Goal: Task Accomplishment & Management: Use online tool/utility

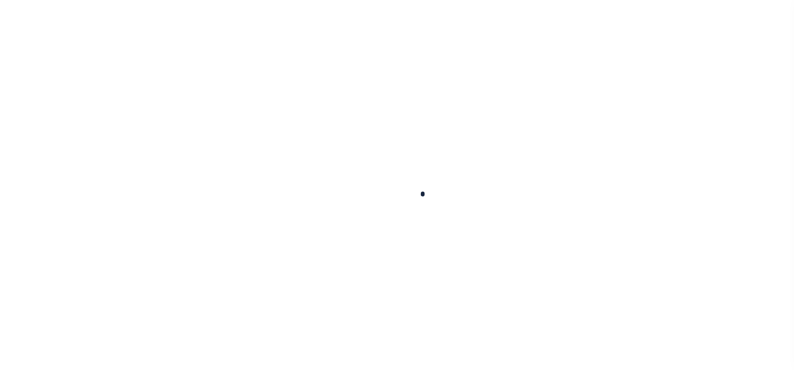
scroll to position [135, 0]
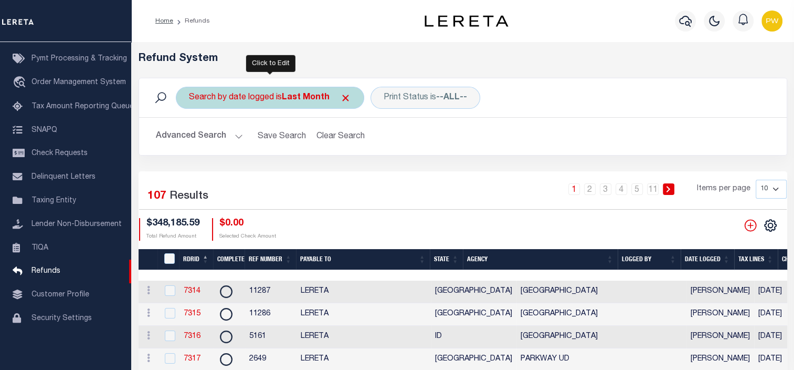
click at [325, 98] on b "Last Month" at bounding box center [306, 97] width 48 height 8
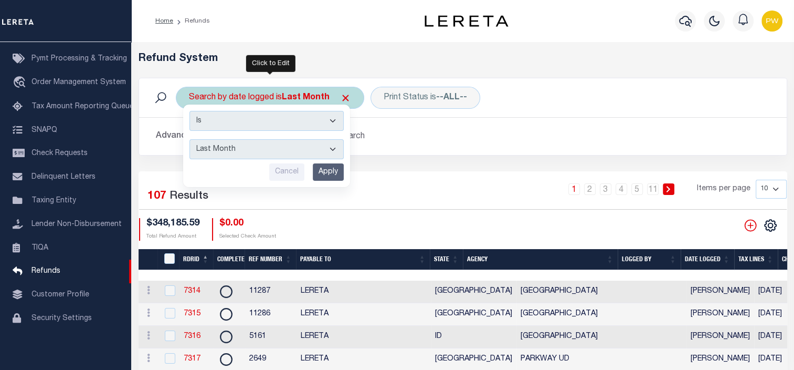
click at [331, 146] on select "This Month Last Month Last Three Months This Year Last Year" at bounding box center [266, 149] width 154 height 20
select select "This Month"
click at [189, 139] on select "This Month Last Month Last Three Months This Year Last Year" at bounding box center [266, 149] width 154 height 20
click at [323, 173] on input "Apply" at bounding box center [328, 171] width 31 height 17
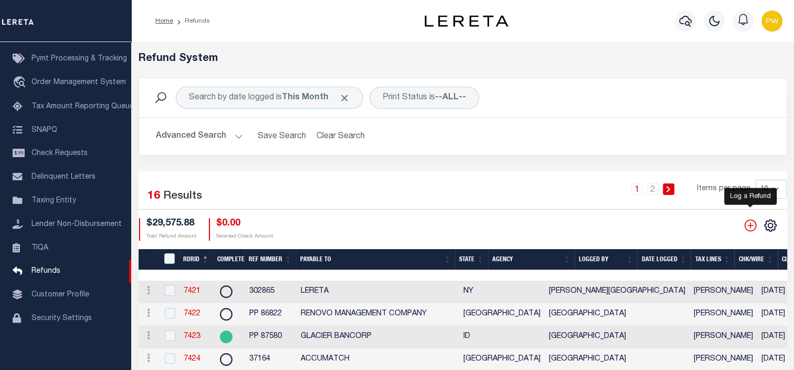
click at [752, 227] on icon "" at bounding box center [751, 225] width 14 height 14
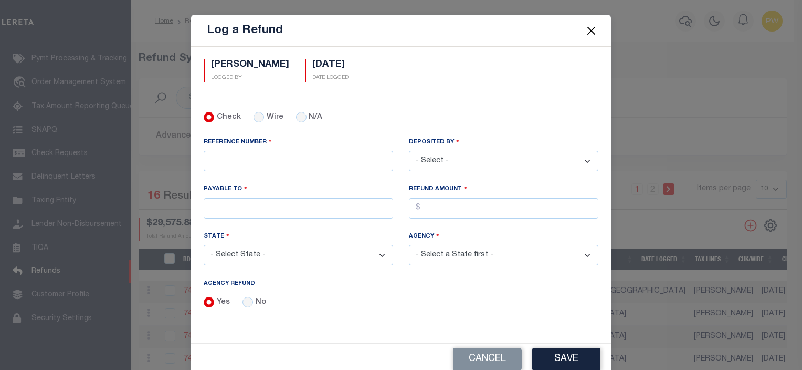
click at [587, 27] on button "Close" at bounding box center [592, 31] width 14 height 14
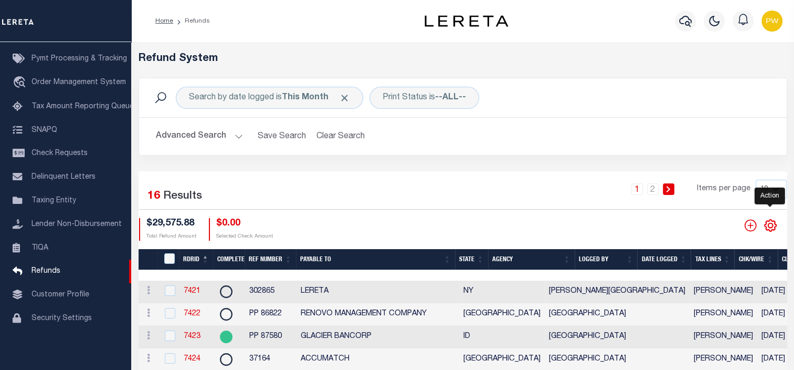
click at [774, 231] on icon "" at bounding box center [771, 225] width 14 height 14
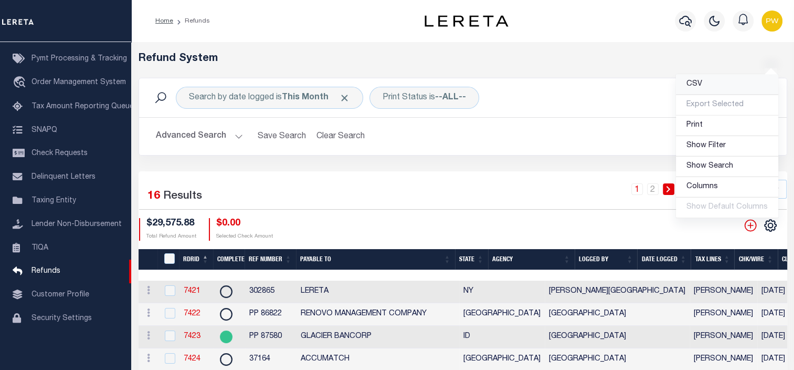
click at [690, 91] on link "CSV" at bounding box center [727, 85] width 102 height 20
